Goal: Information Seeking & Learning: Learn about a topic

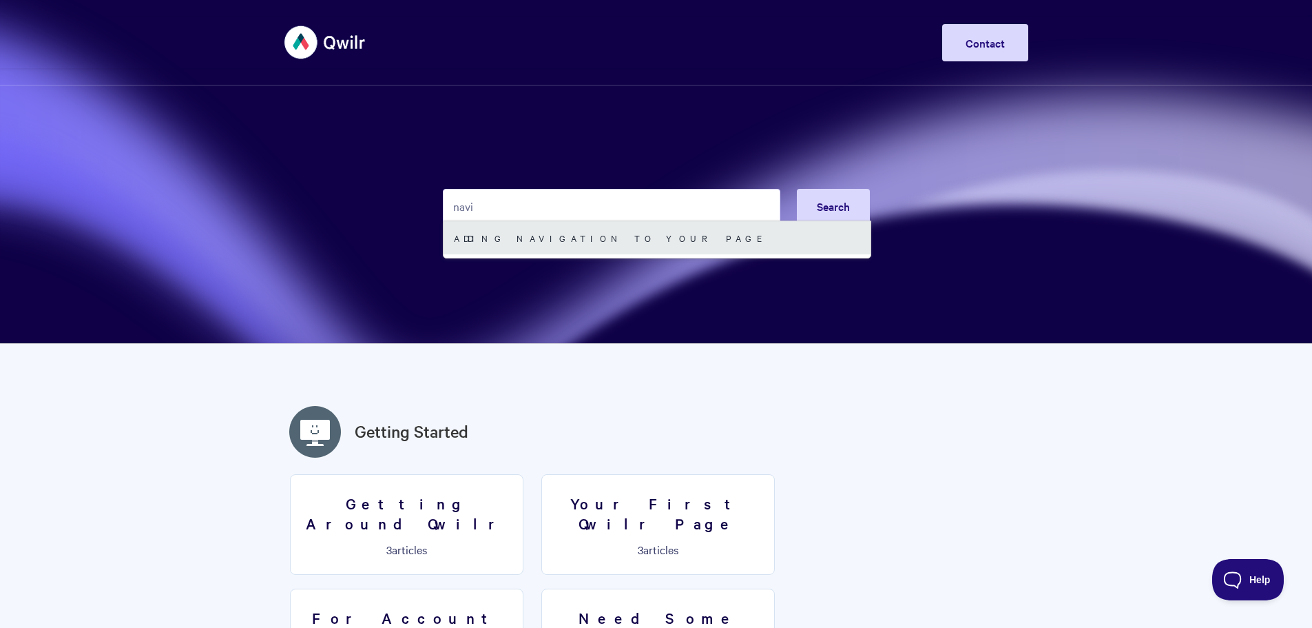
type input "navi"
click at [503, 233] on link "Adding Navigation to your Page" at bounding box center [657, 237] width 427 height 33
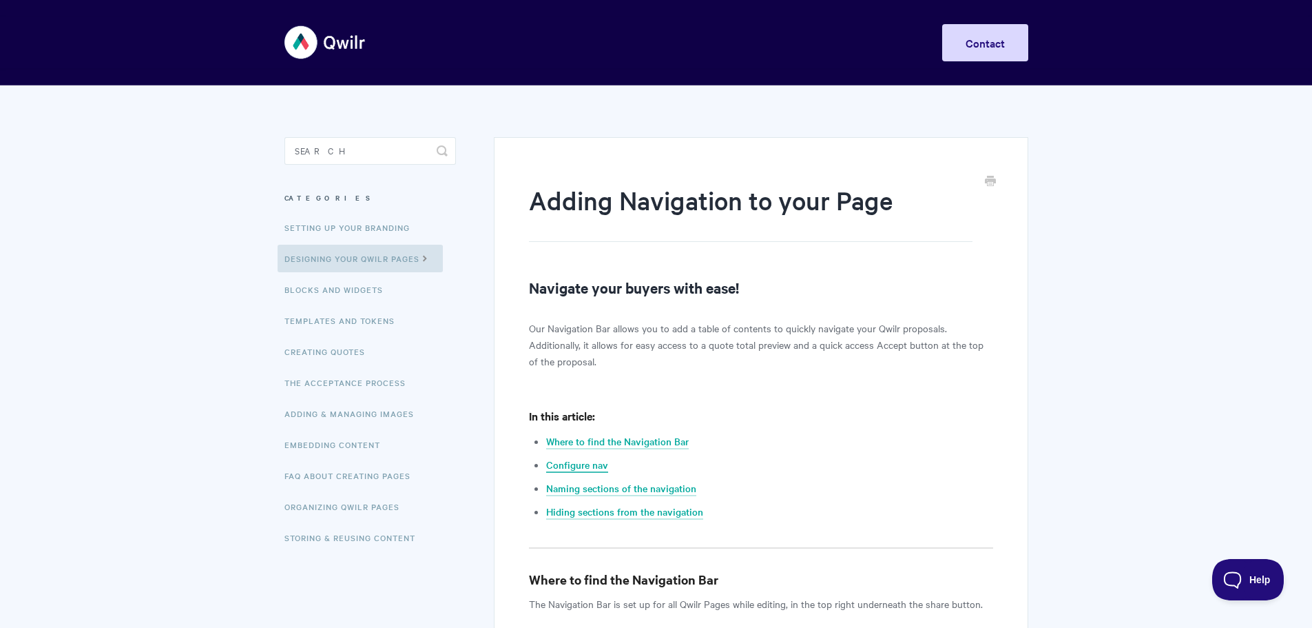
click at [562, 466] on link "Configure nav" at bounding box center [577, 464] width 62 height 15
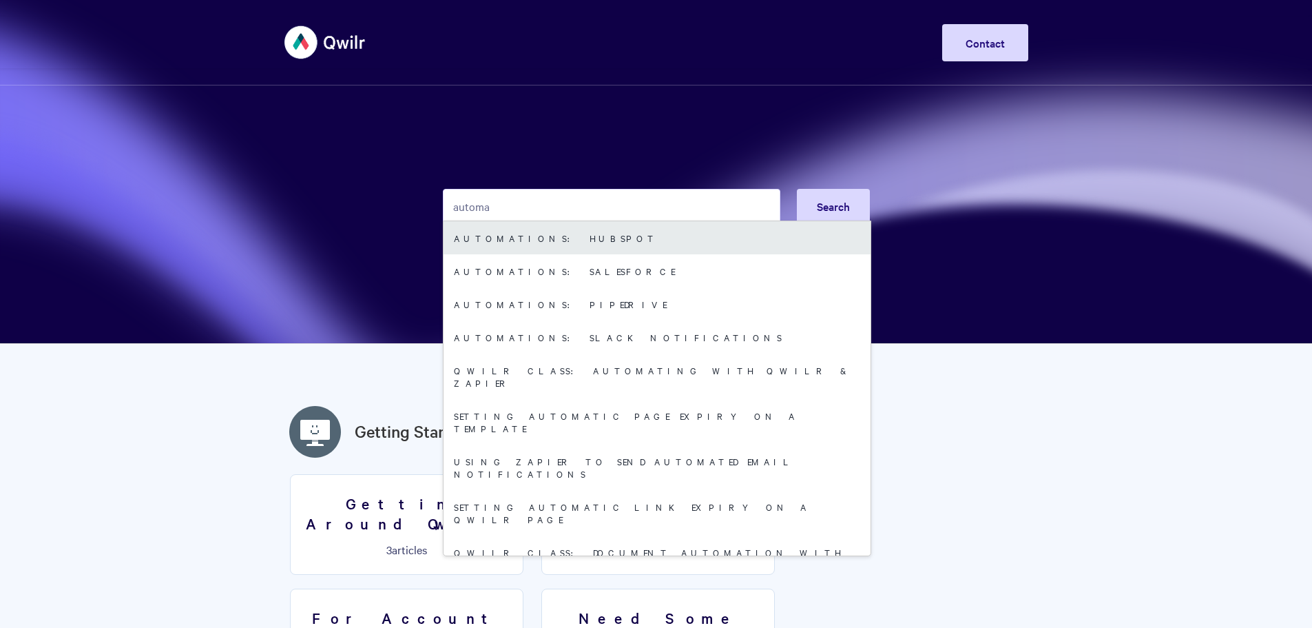
type input "automa"
drag, startPoint x: 482, startPoint y: 240, endPoint x: 559, endPoint y: 234, distance: 76.7
click at [482, 240] on link "Automations: HubSpot" at bounding box center [657, 237] width 427 height 33
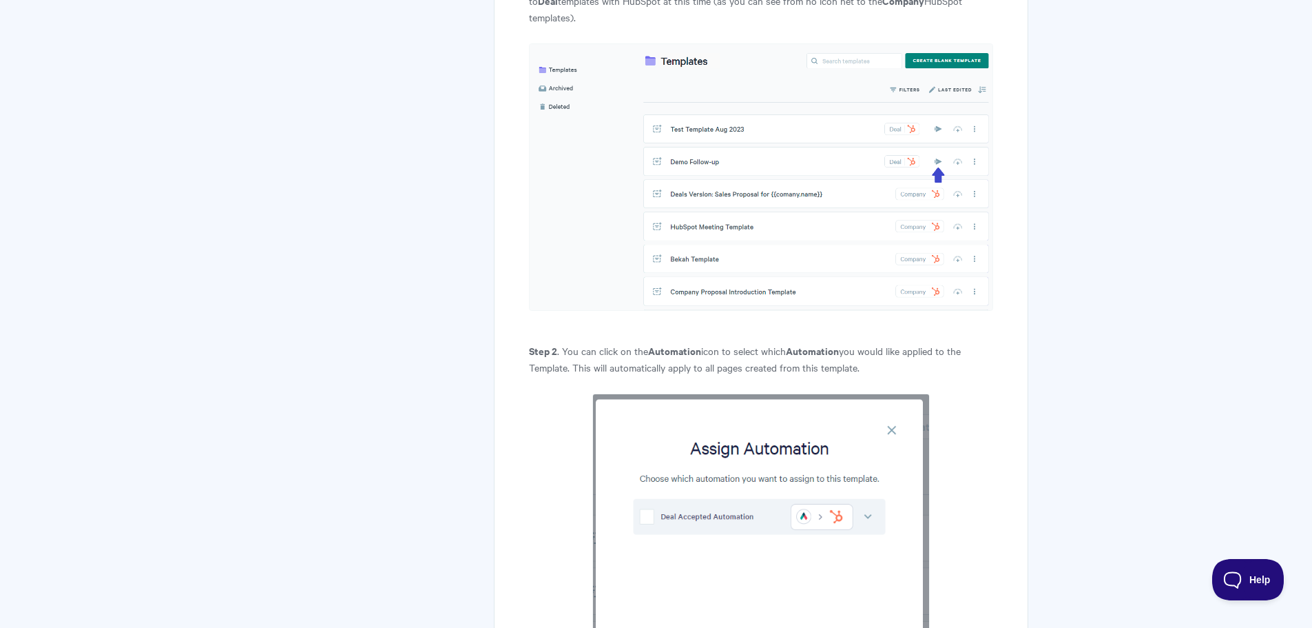
scroll to position [5145, 0]
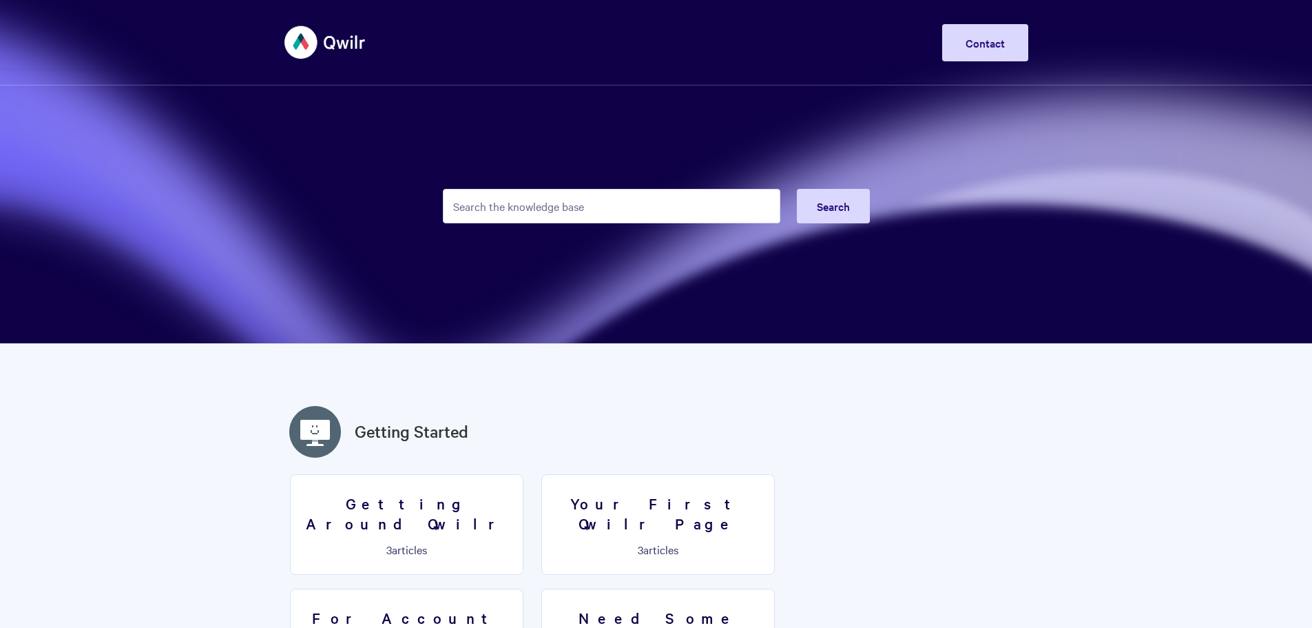
scroll to position [367, 0]
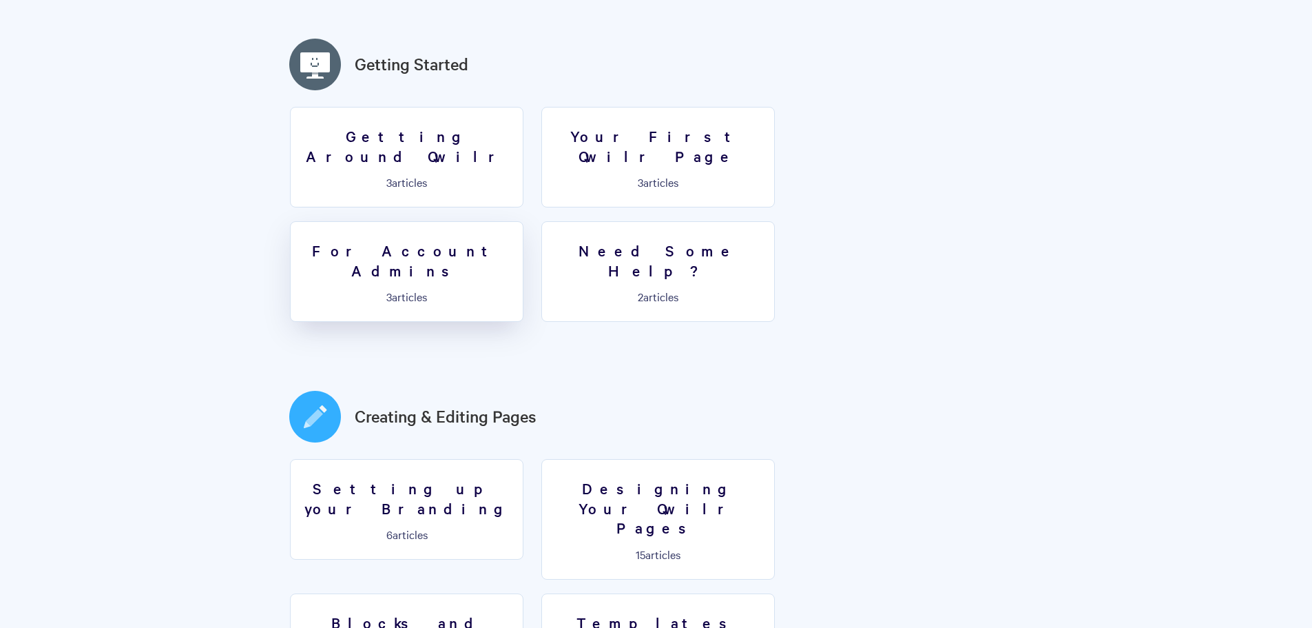
click at [515, 240] on h3 "For Account Admins" at bounding box center [407, 259] width 216 height 39
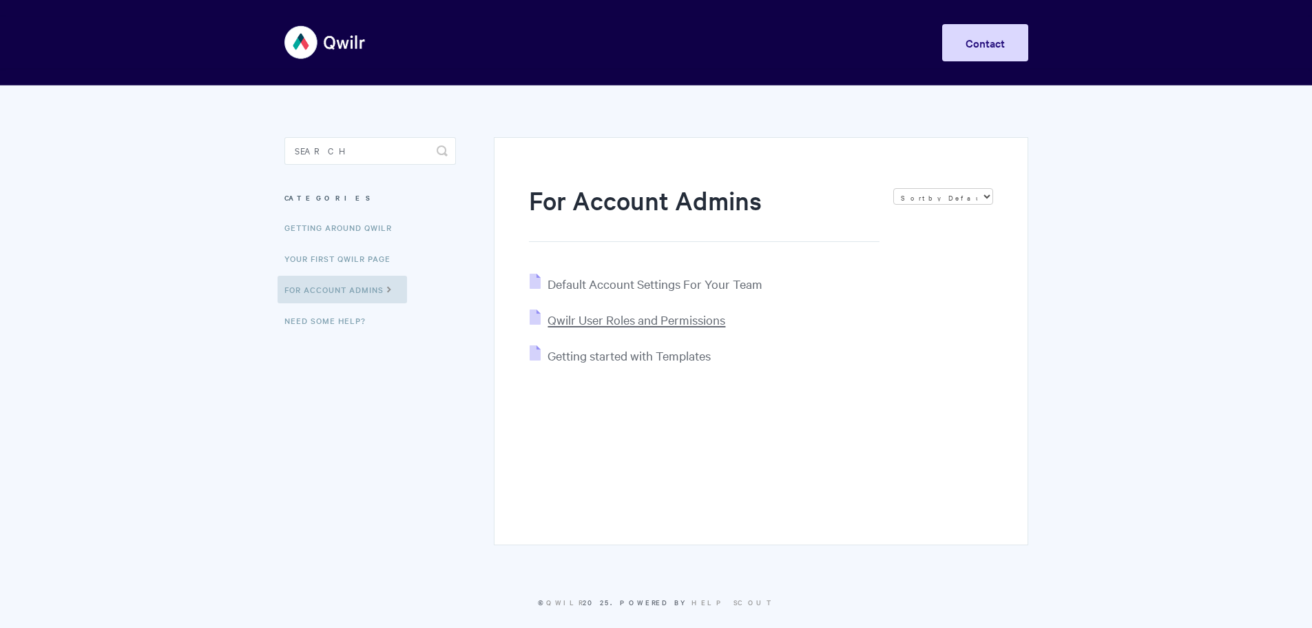
click at [663, 320] on span "Qwilr User Roles and Permissions" at bounding box center [637, 319] width 178 height 16
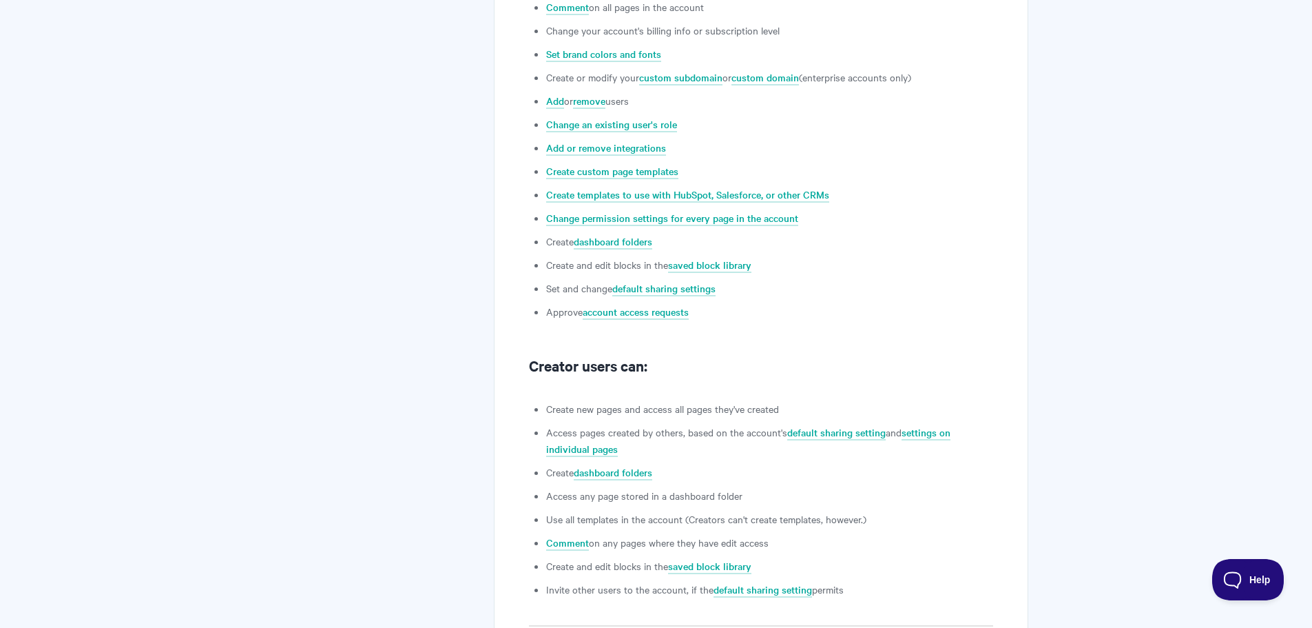
scroll to position [735, 0]
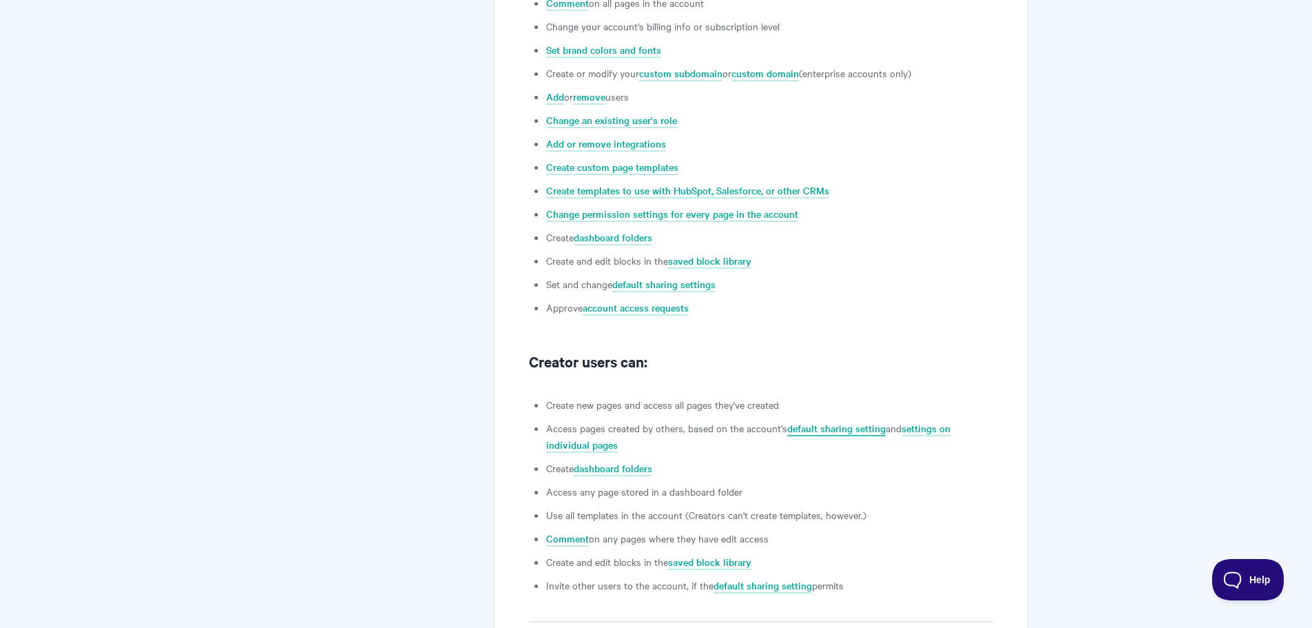
click at [841, 431] on link "default sharing setting" at bounding box center [836, 428] width 99 height 15
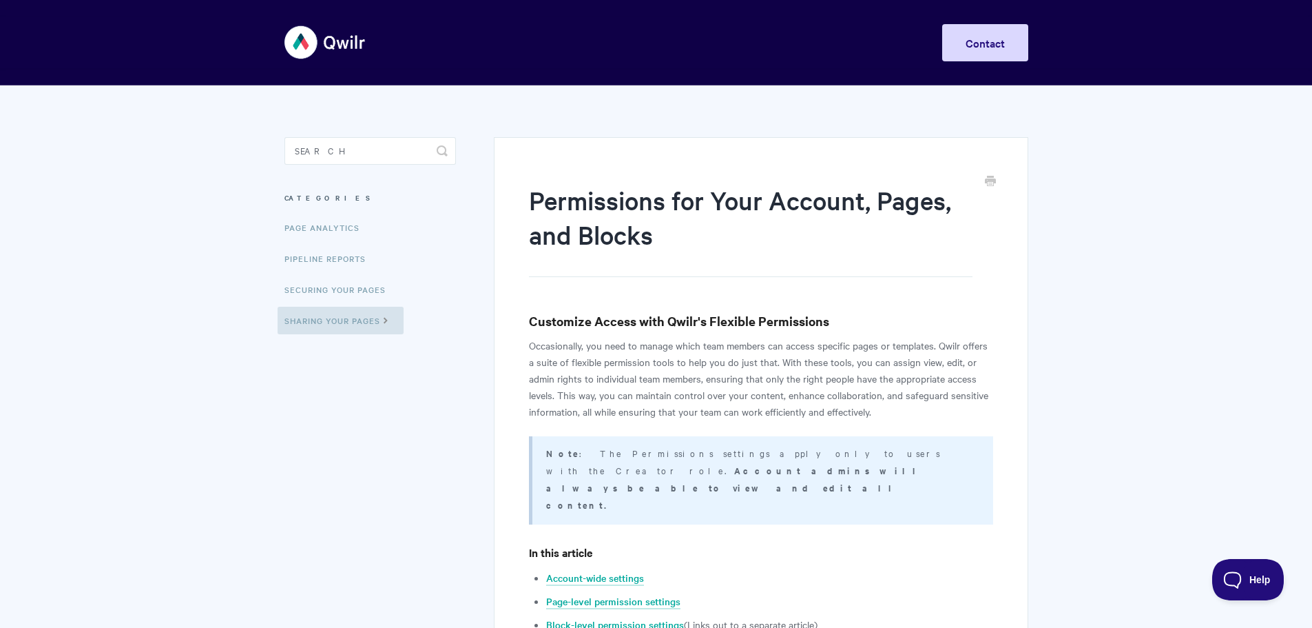
scroll to position [184, 0]
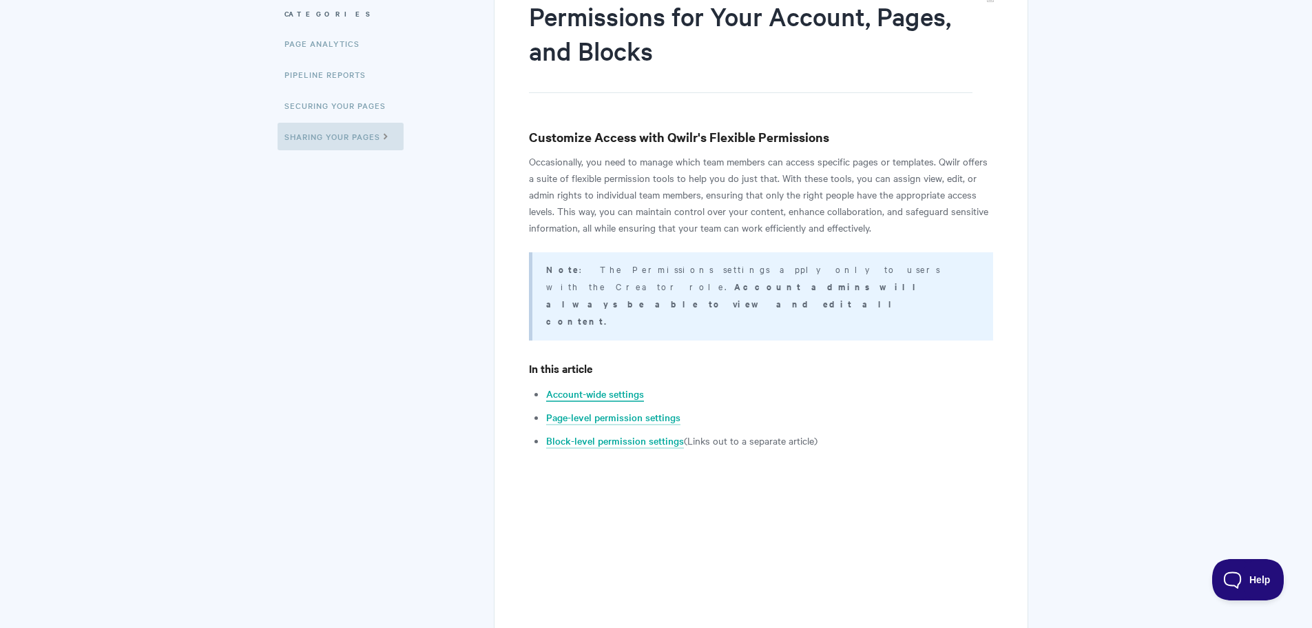
click at [608, 387] on link "Account-wide settings" at bounding box center [595, 394] width 98 height 15
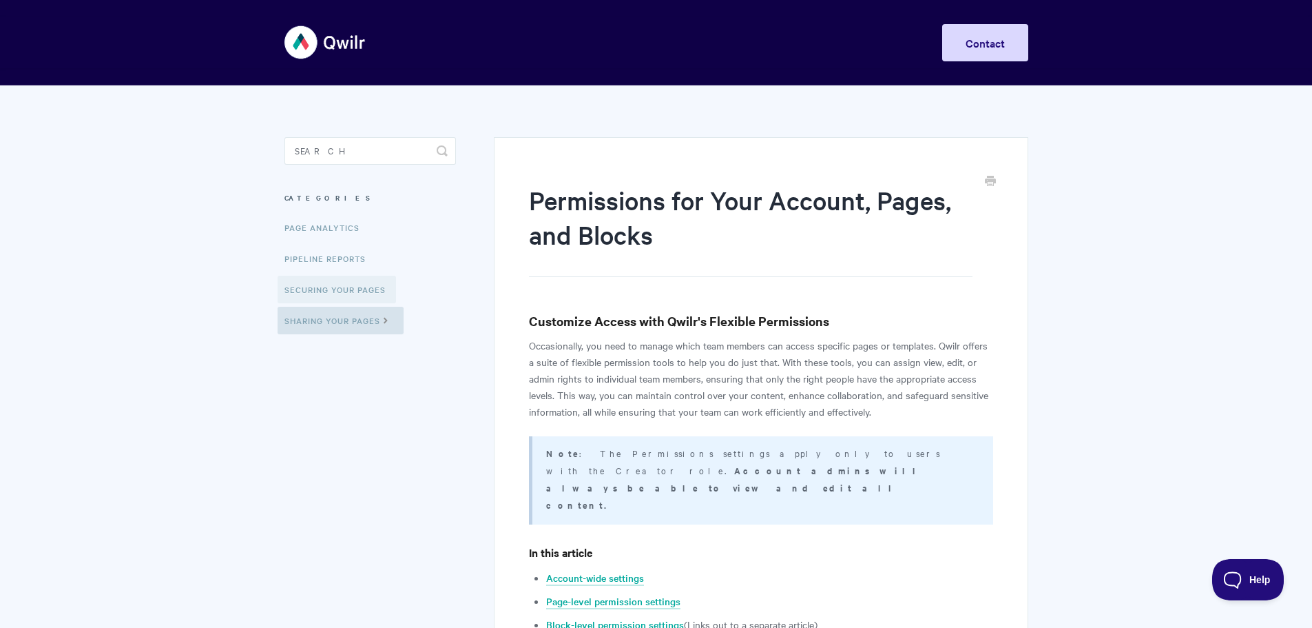
click at [312, 291] on link "Securing Your Pages" at bounding box center [337, 290] width 119 height 28
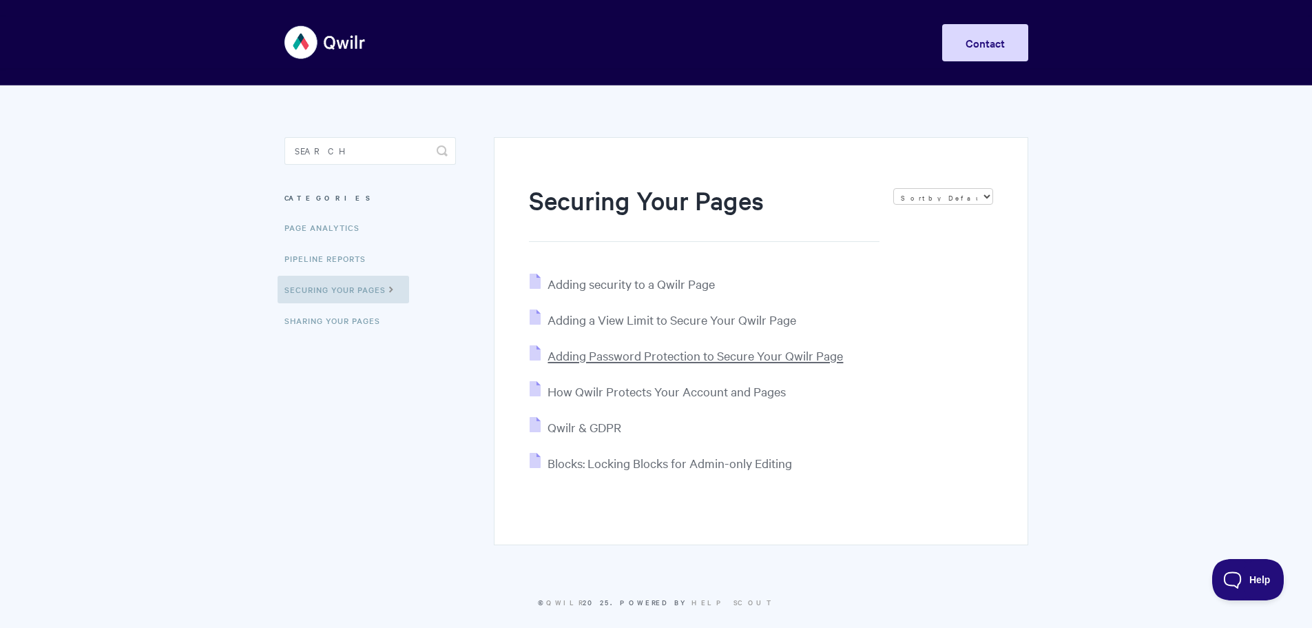
click at [619, 362] on span "Adding Password Protection to Secure Your Qwilr Page" at bounding box center [696, 355] width 296 height 16
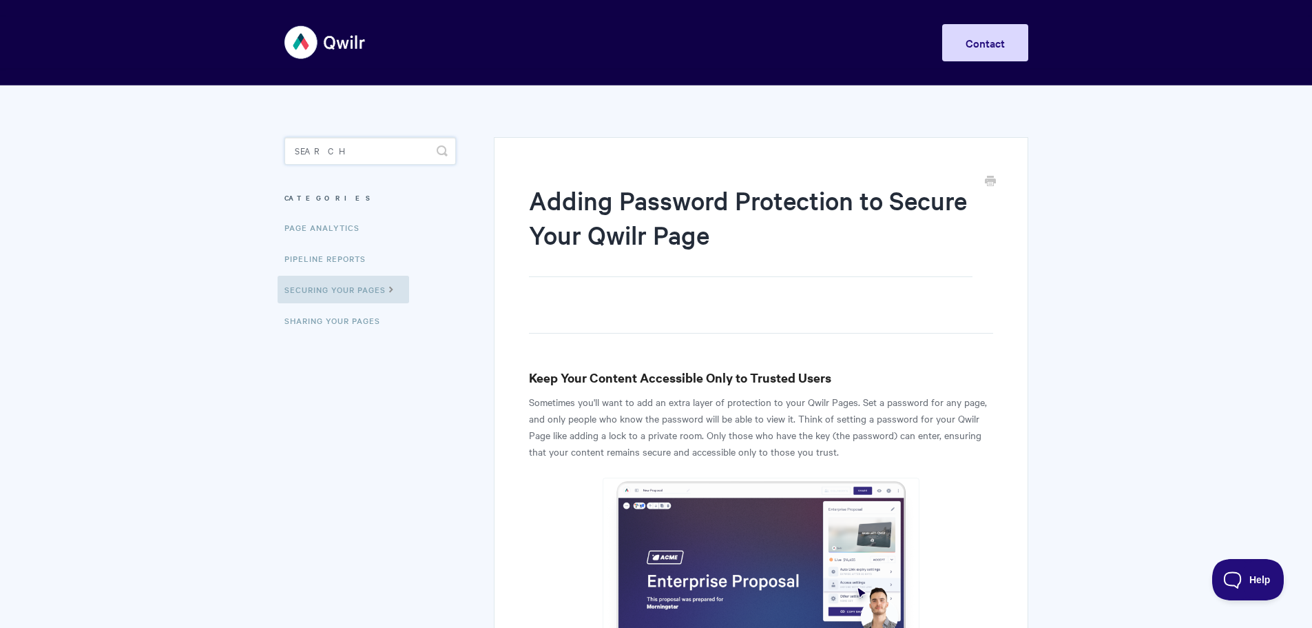
click at [336, 150] on input "Search" at bounding box center [371, 151] width 172 height 28
click at [332, 150] on input "Search" at bounding box center [371, 151] width 172 height 28
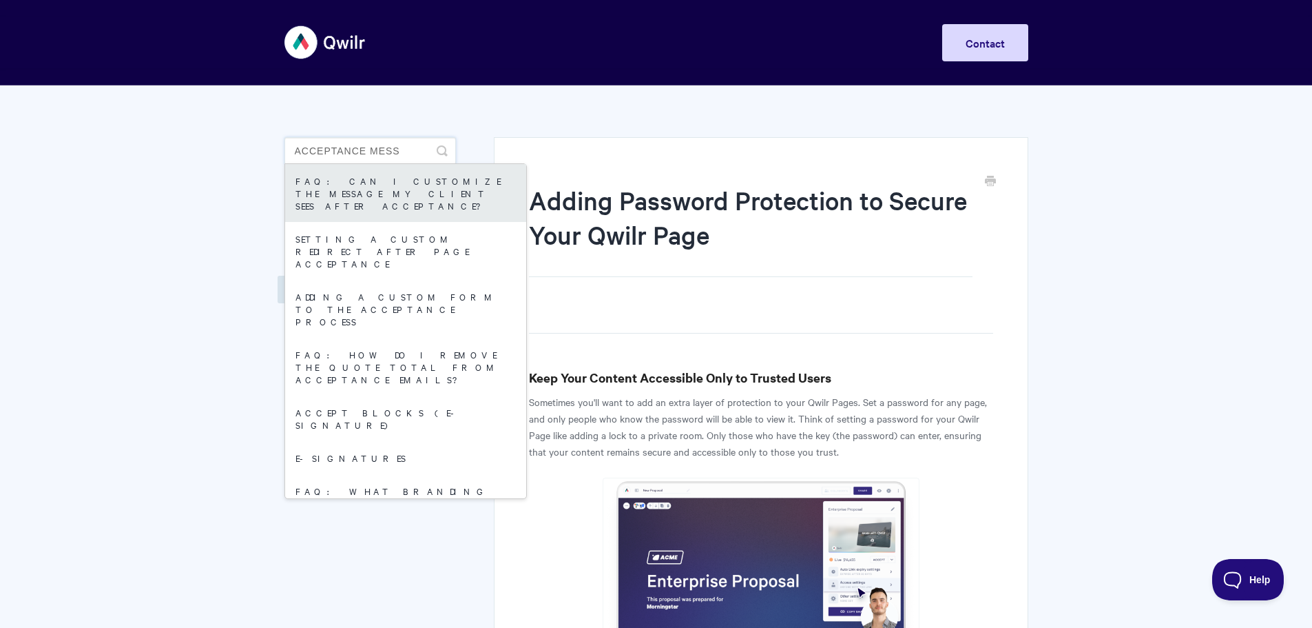
type input "acceptance mess"
click at [325, 192] on link "FAQ: Can I customize the message my client sees after acceptance?" at bounding box center [405, 193] width 241 height 58
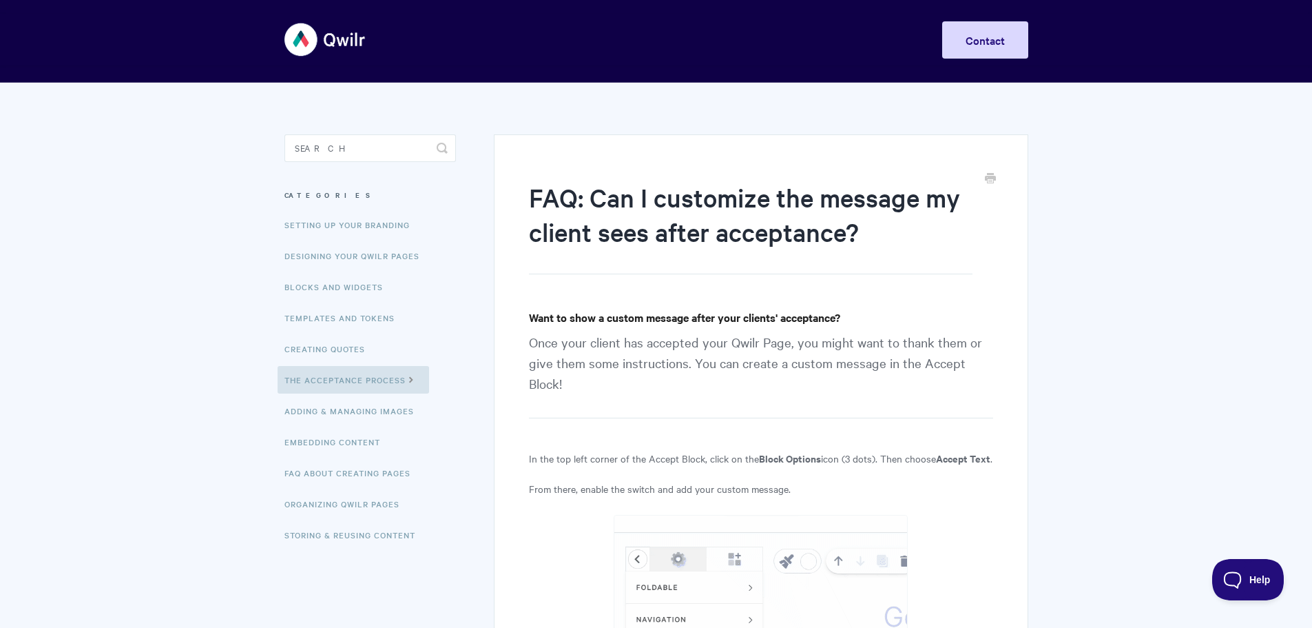
scroll to position [187, 0]
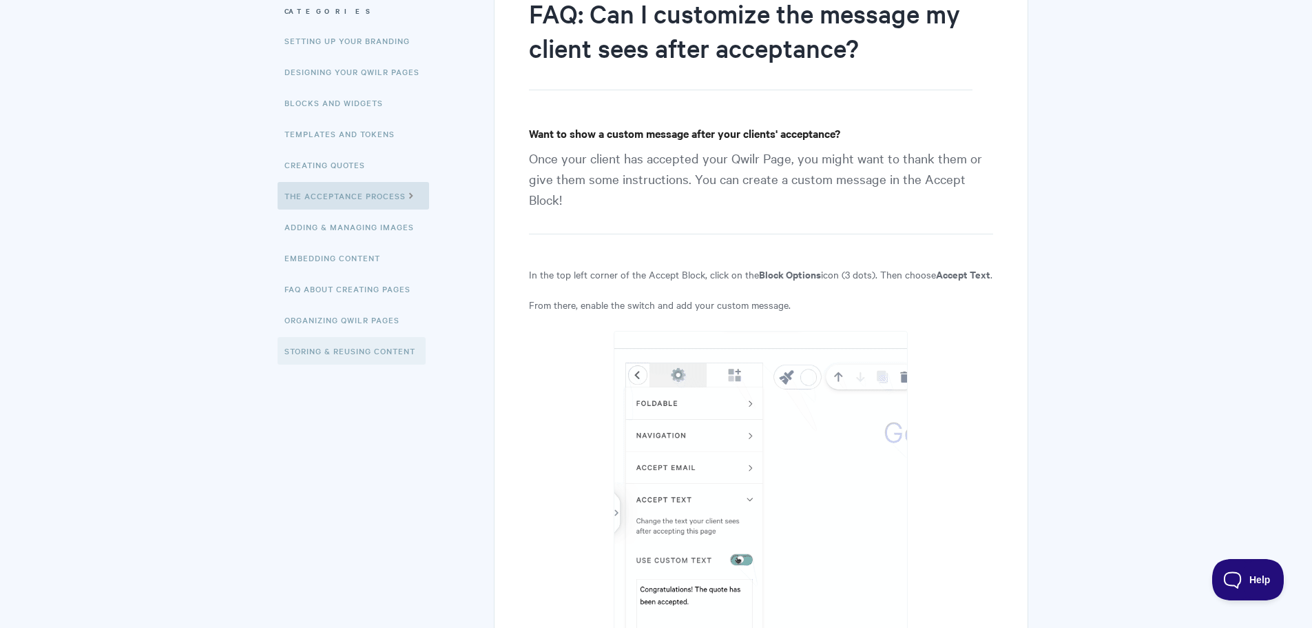
click at [328, 351] on link "Storing & Reusing Content" at bounding box center [352, 351] width 148 height 28
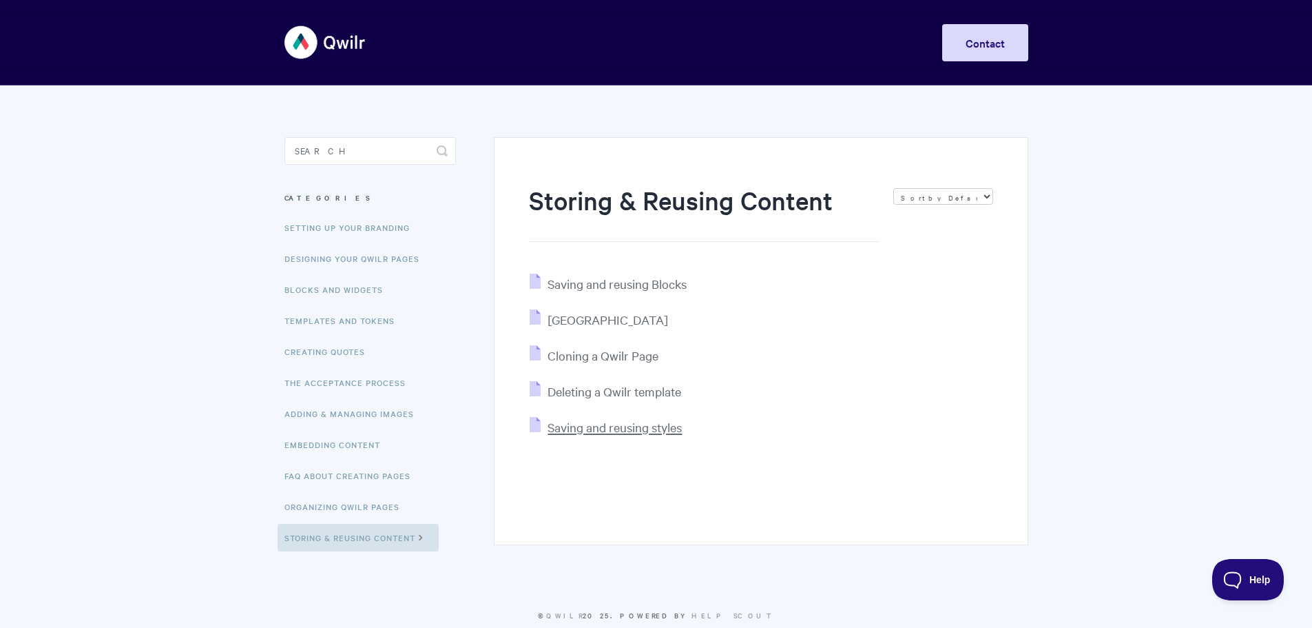
click at [615, 428] on span "Saving and reusing styles" at bounding box center [615, 427] width 134 height 16
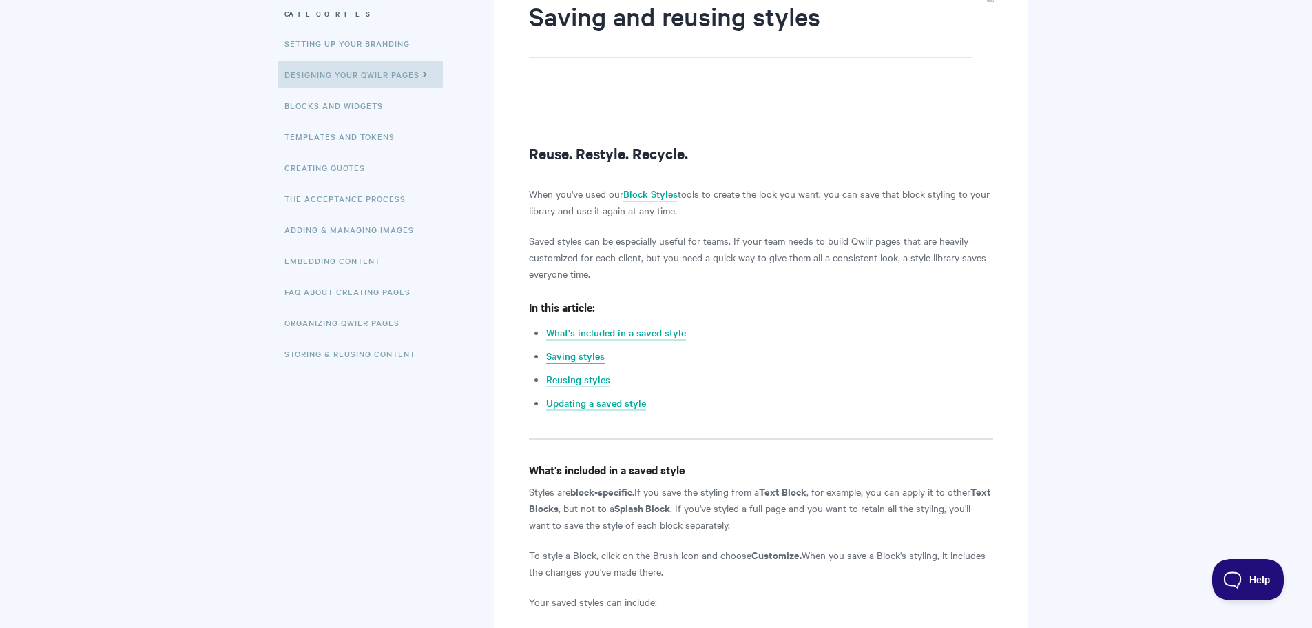
click at [572, 362] on link "Saving styles" at bounding box center [575, 356] width 59 height 15
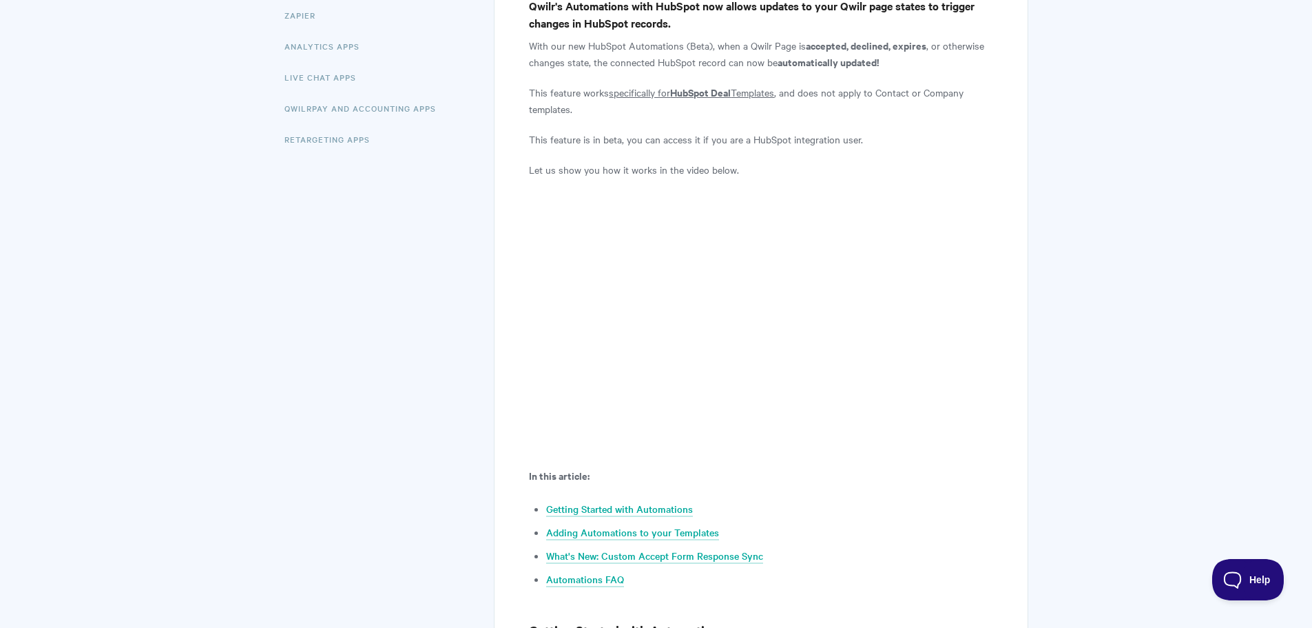
scroll to position [551, 0]
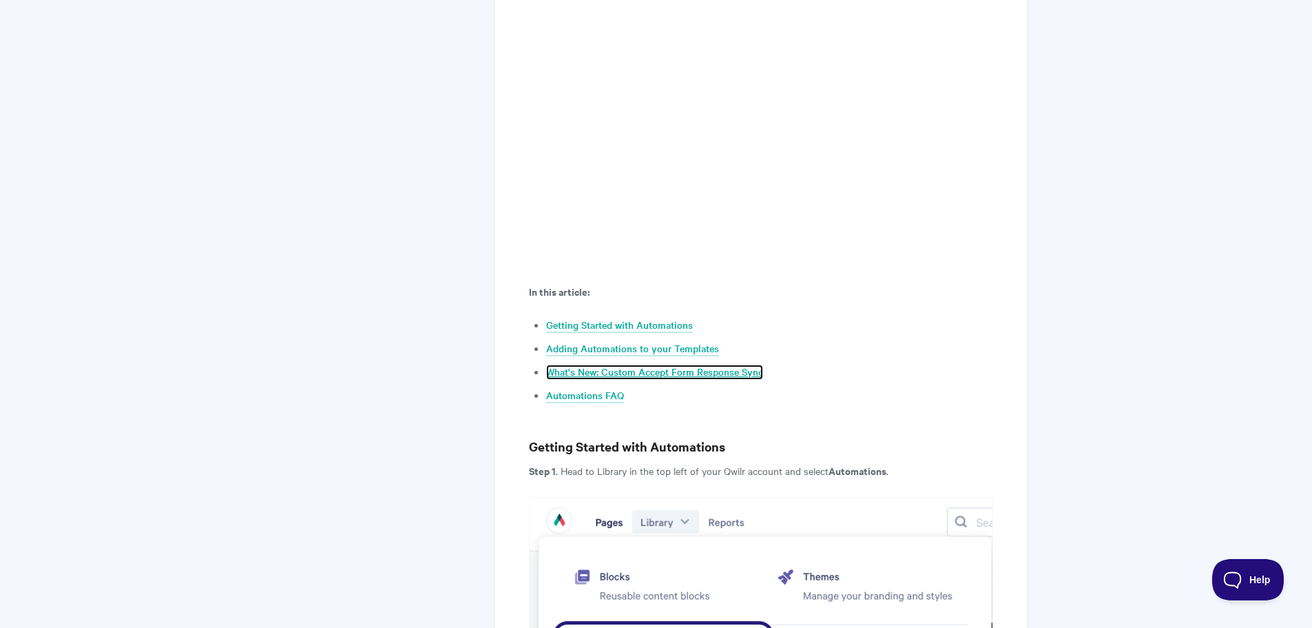
drag, startPoint x: 650, startPoint y: 340, endPoint x: 688, endPoint y: 340, distance: 37.2
click at [650, 364] on link "What's New: Custom Accept Form Response Sync" at bounding box center [654, 371] width 217 height 15
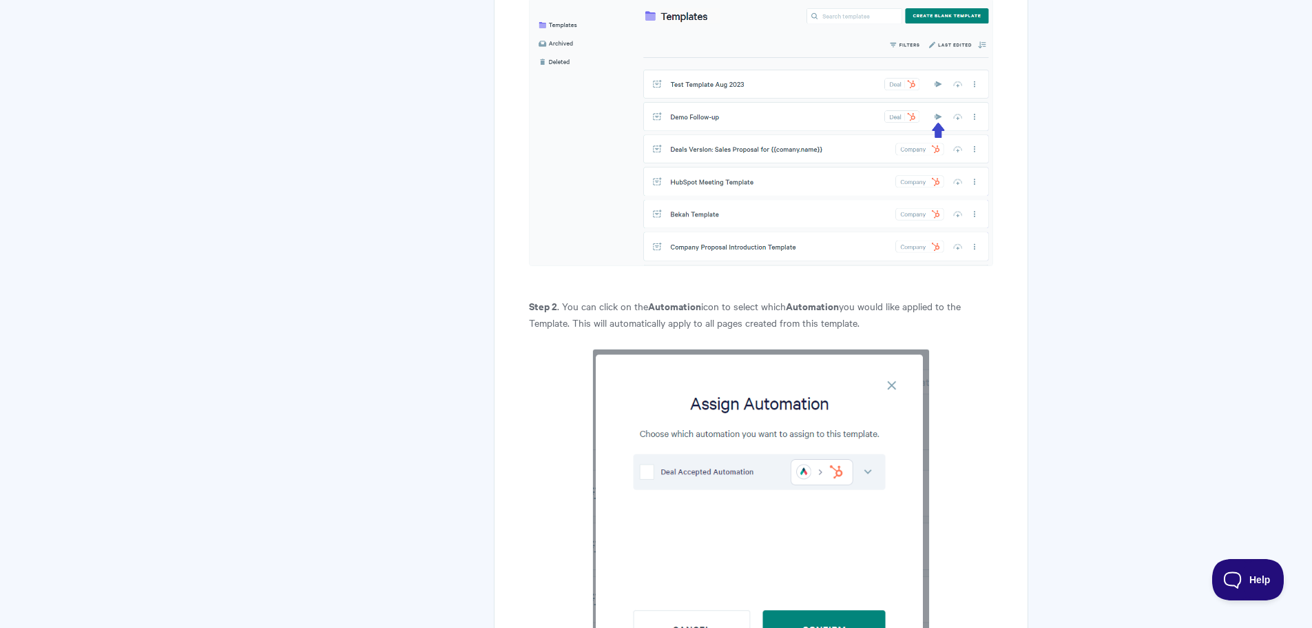
scroll to position [4979, 0]
